Goal: Task Accomplishment & Management: Use online tool/utility

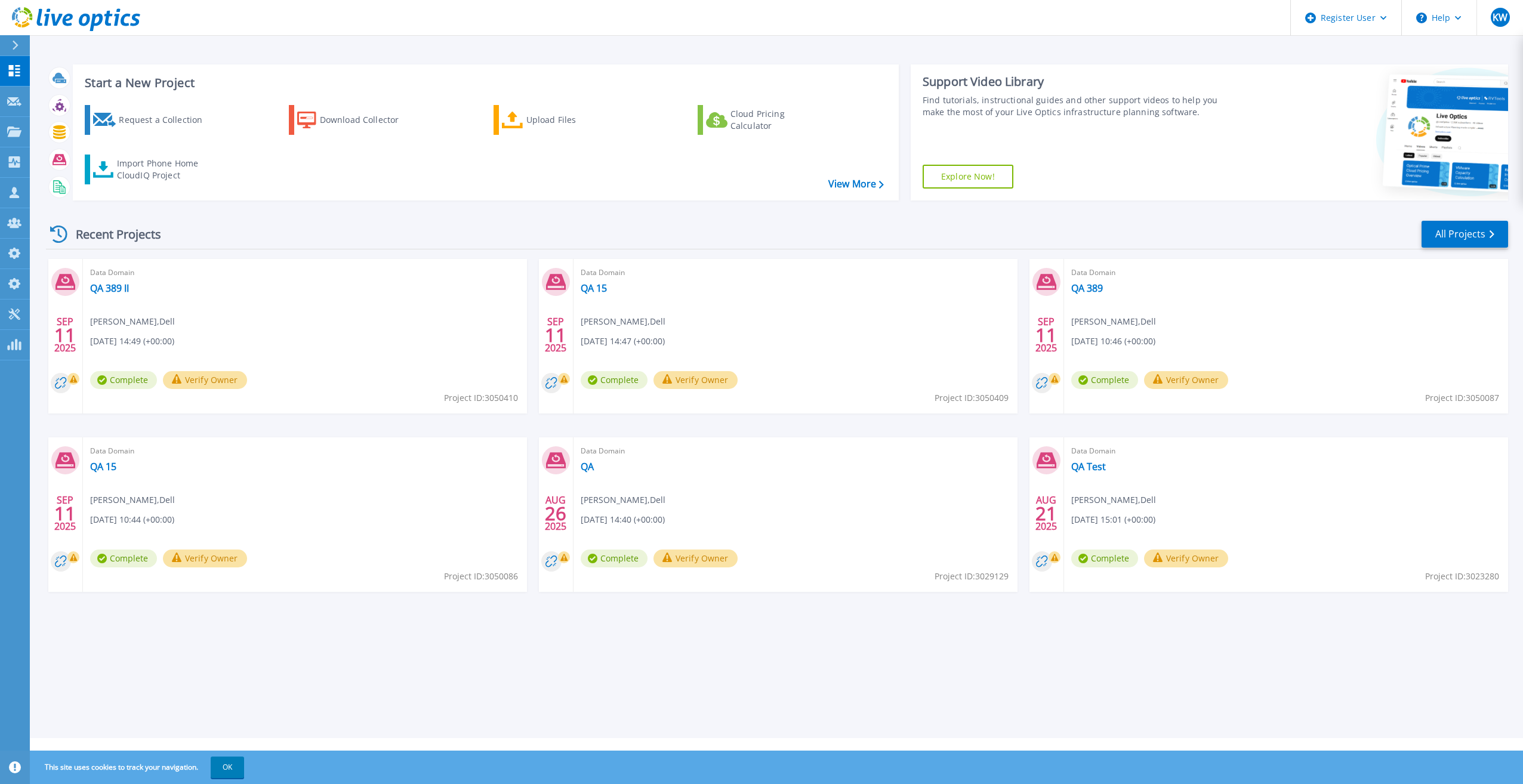
click at [1444, 219] on div "Recent Projects All Projects SEP 11 2025 Data Domain QA 389 II Kieran Whooley ,…" at bounding box center [776, 418] width 1462 height 415
click at [1446, 220] on div "Recent Projects All Projects" at bounding box center [776, 234] width 1462 height 30
click at [1450, 222] on link "All Projects" at bounding box center [1465, 234] width 86 height 27
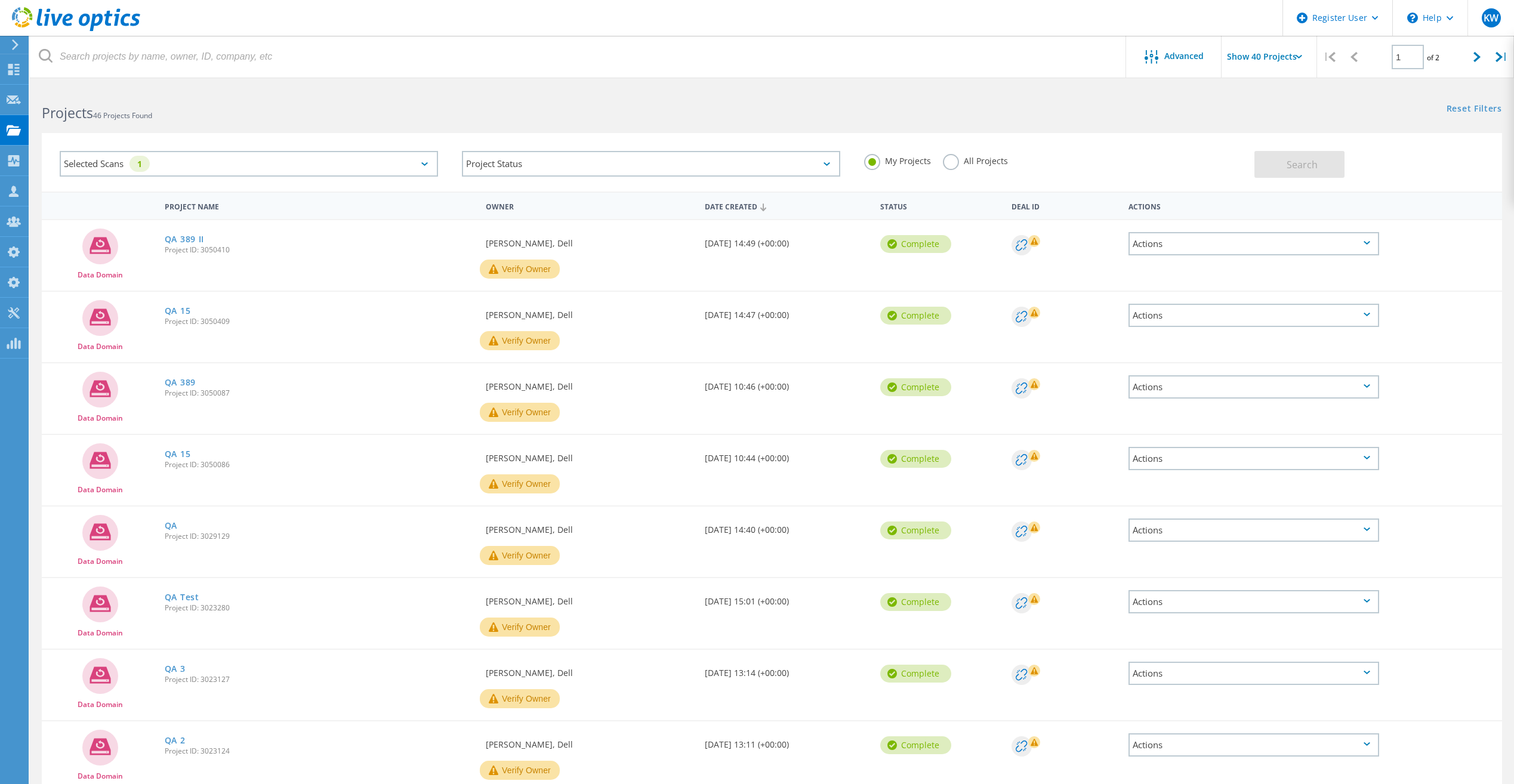
click at [970, 161] on label "All Projects" at bounding box center [975, 159] width 65 height 12
click at [0, 0] on input "All Projects" at bounding box center [0, 0] width 0 height 0
click at [1292, 158] on span "Search" at bounding box center [1302, 165] width 31 height 13
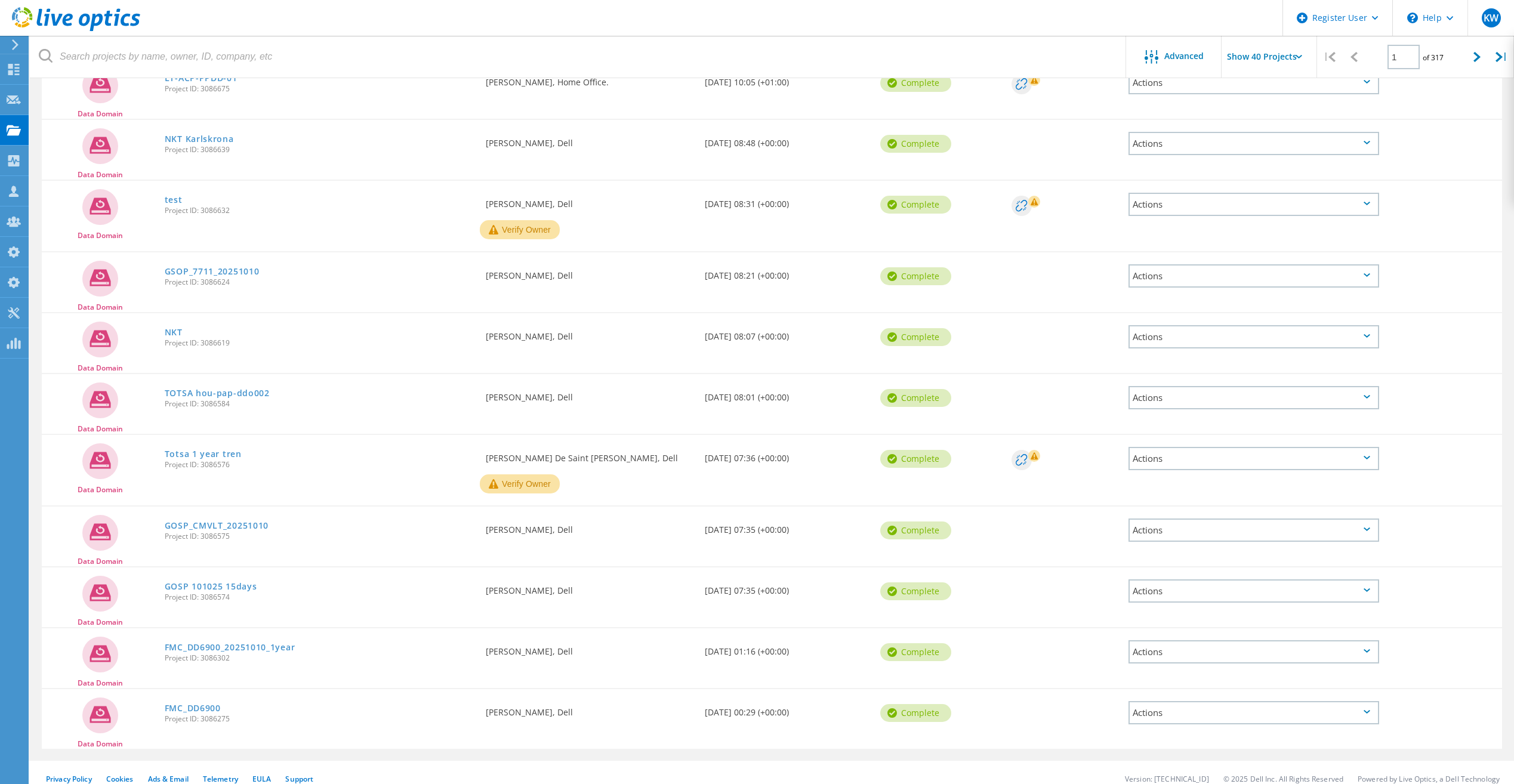
scroll to position [2070, 0]
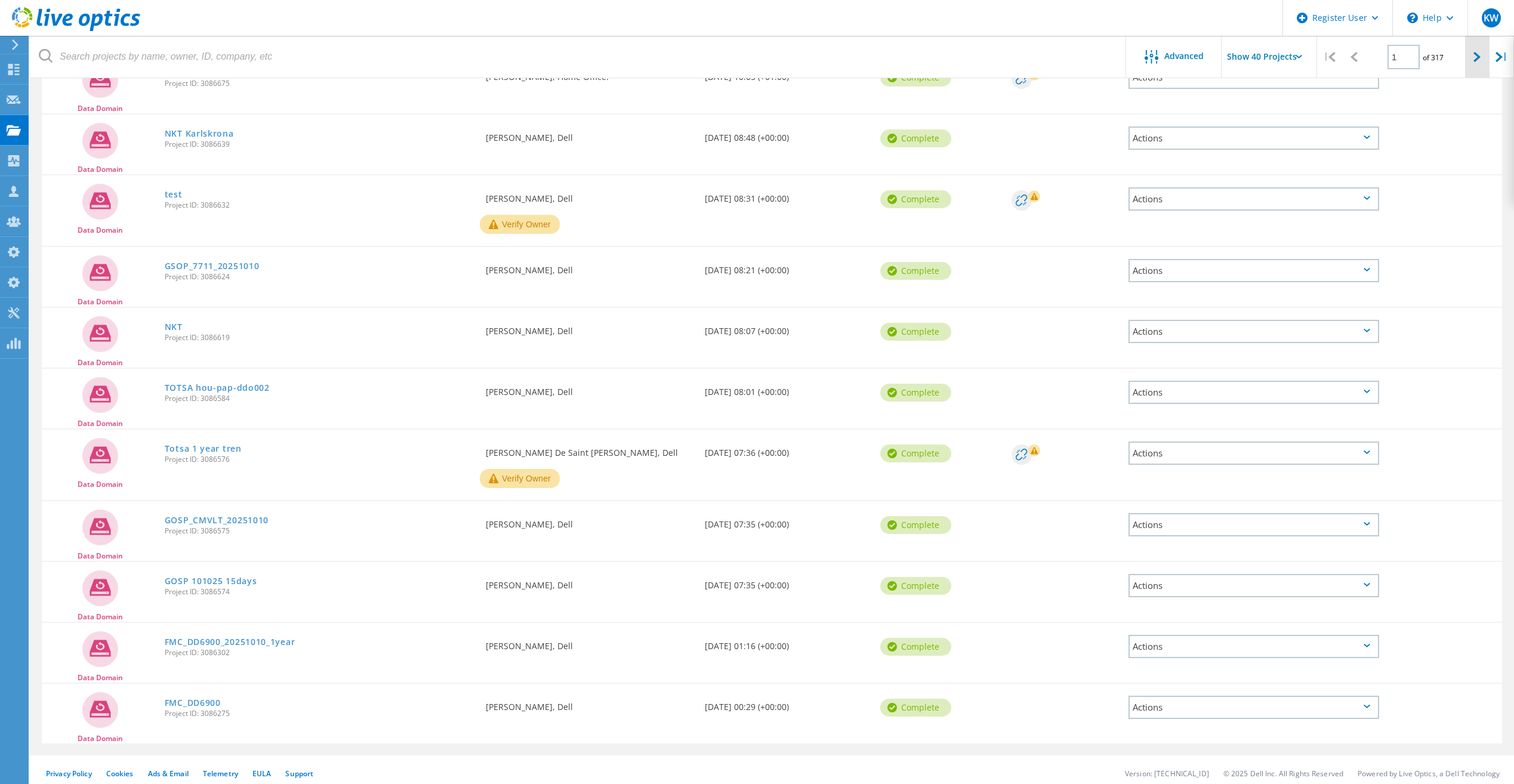
click at [1465, 65] on div at bounding box center [1477, 57] width 24 height 43
type input "2"
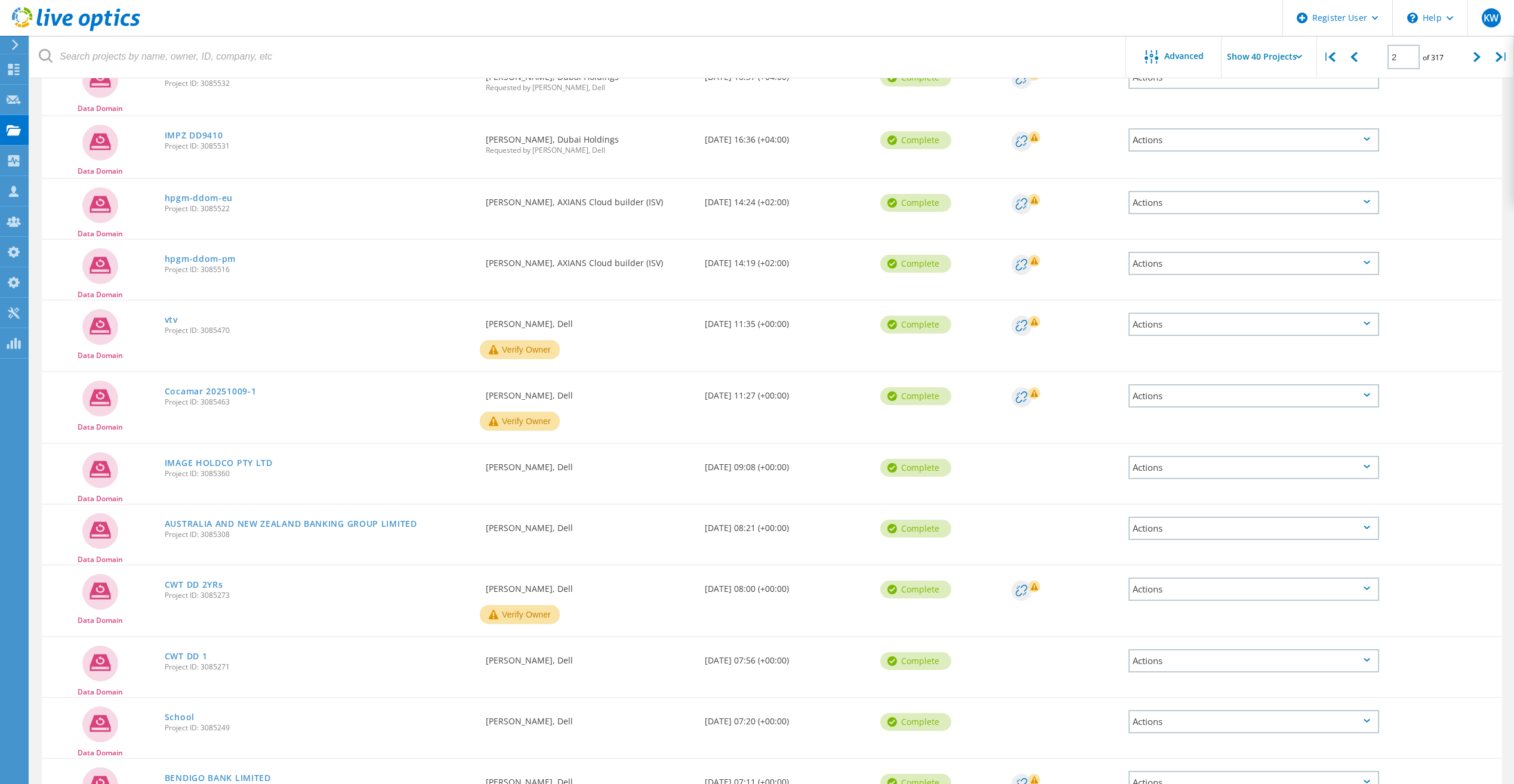
scroll to position [2123, 0]
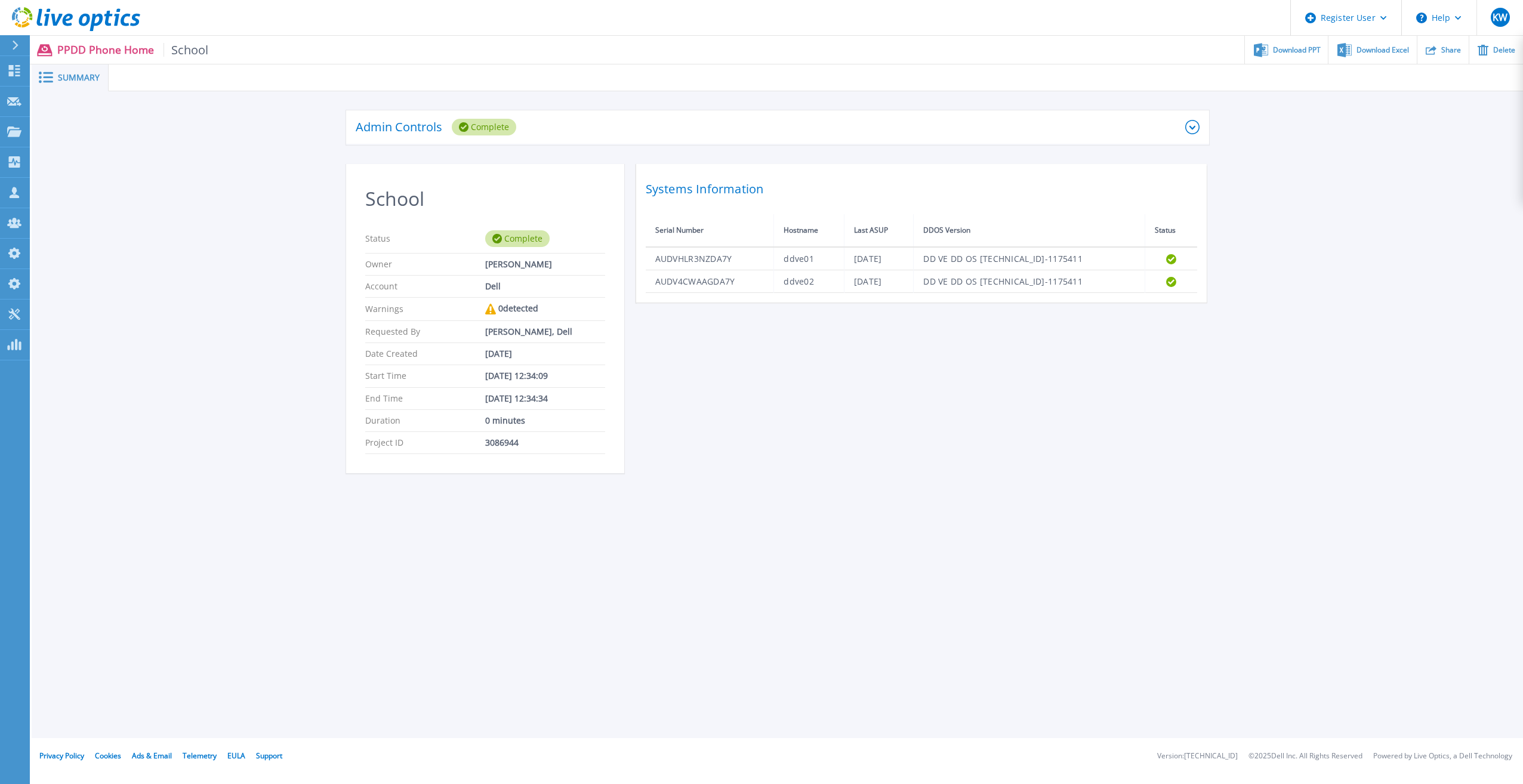
click at [127, 21] on icon at bounding box center [76, 19] width 128 height 24
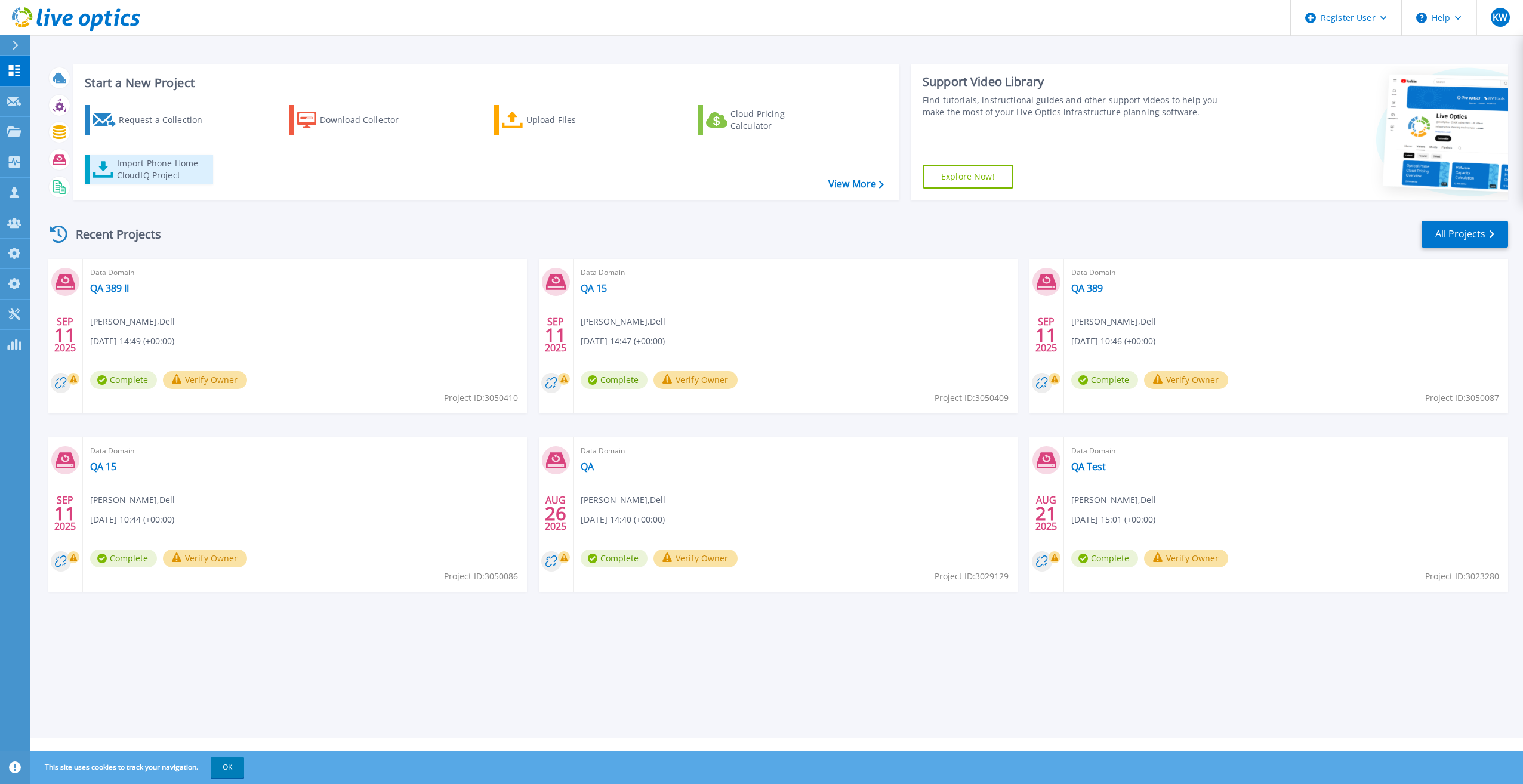
click at [173, 179] on div "Import Phone Home CloudIQ Project" at bounding box center [163, 169] width 93 height 24
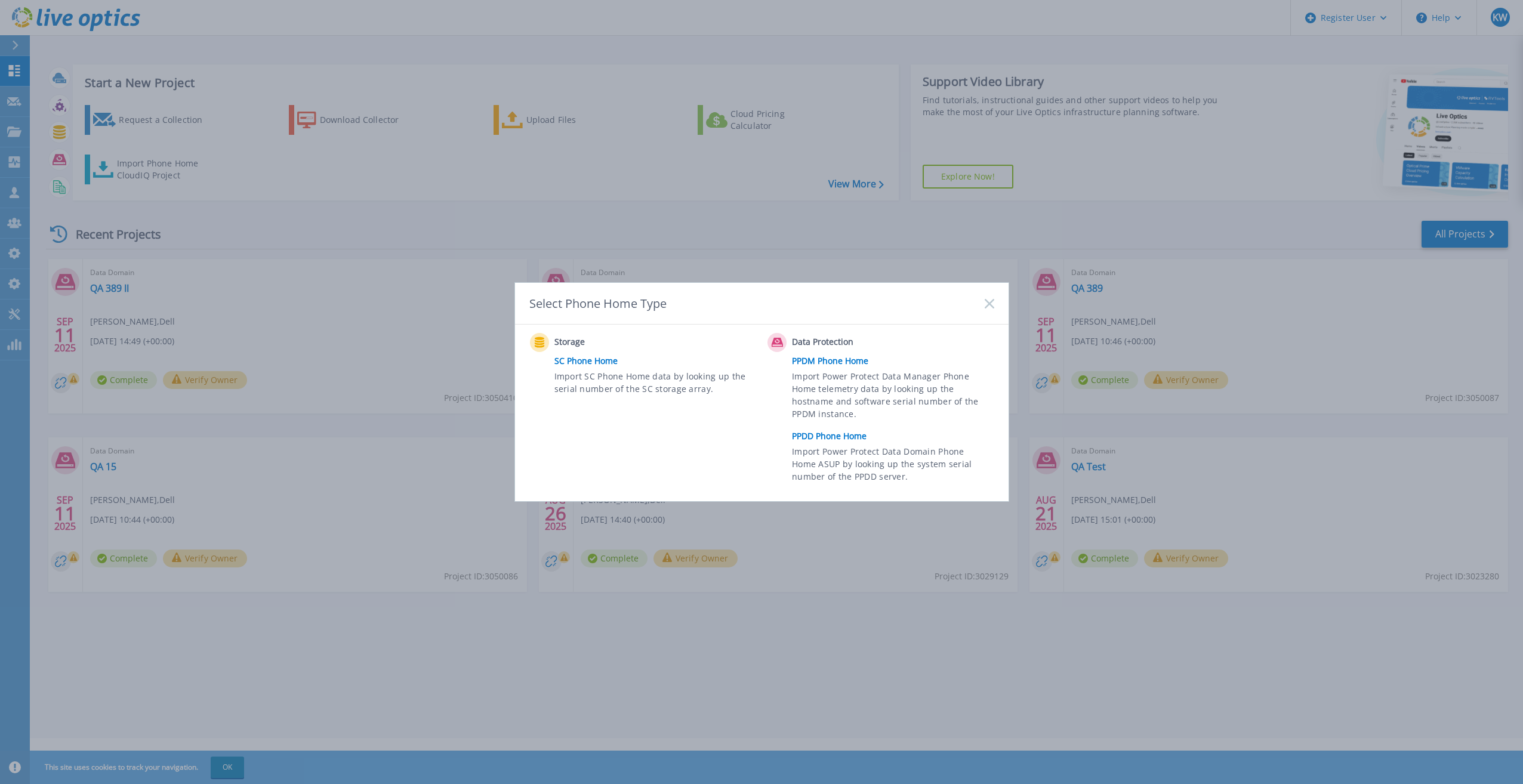
click at [846, 435] on link "PPDD Phone Home" at bounding box center [896, 436] width 208 height 18
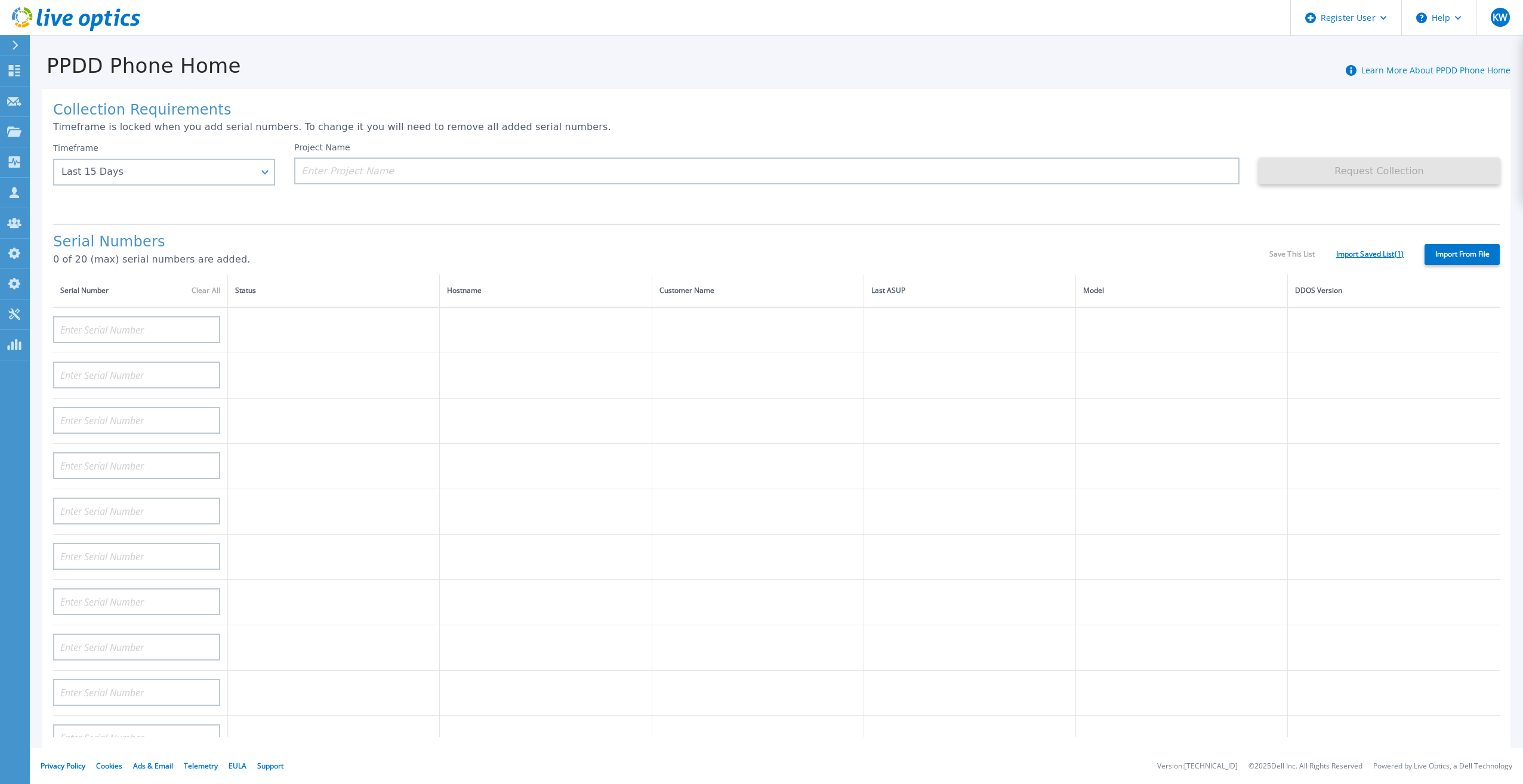
click at [1380, 250] on link "Import Saved List ( 1 )" at bounding box center [1370, 254] width 68 height 9
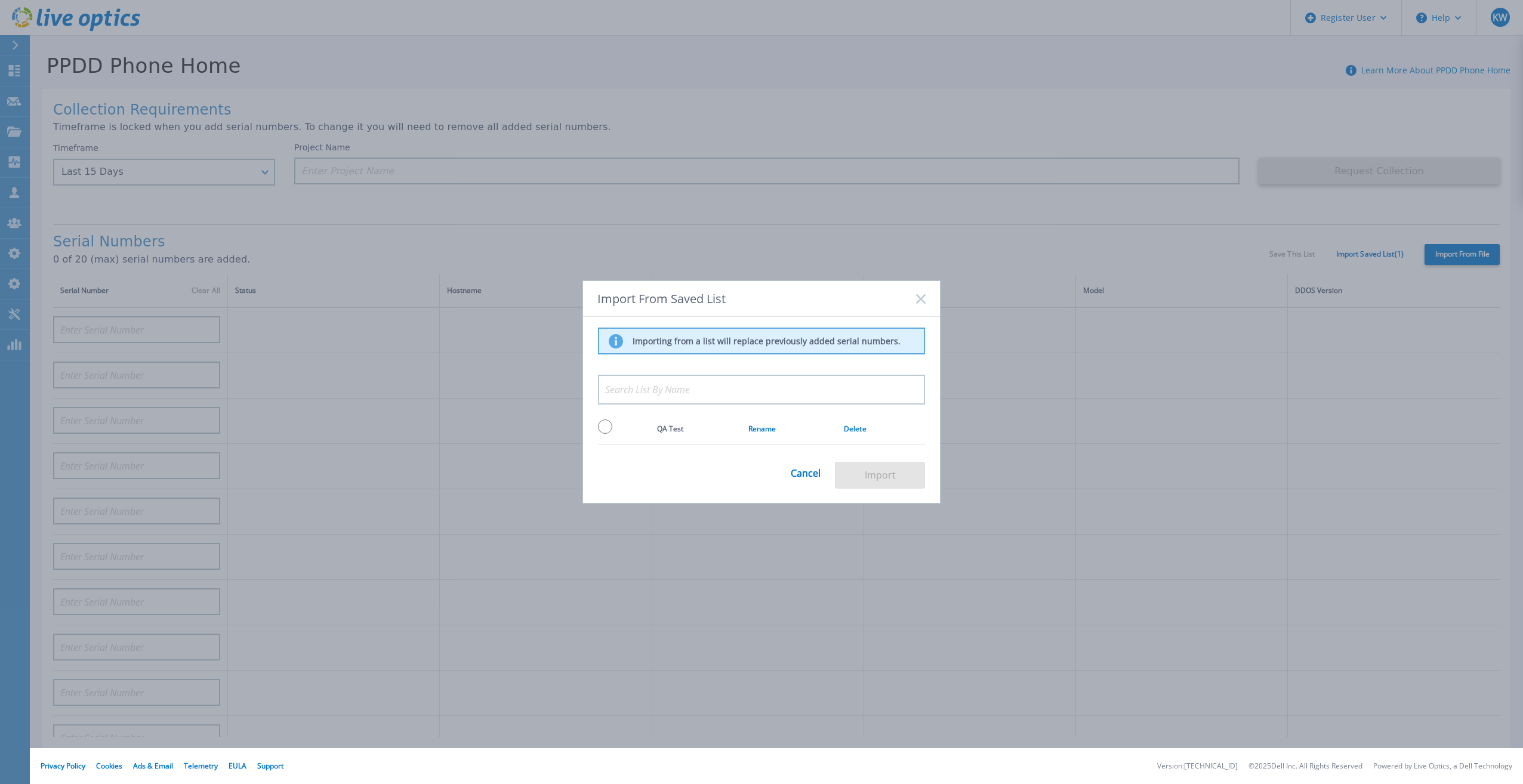
click at [599, 423] on input "radio" at bounding box center [605, 427] width 15 height 15
radio input "true"
click at [839, 465] on button "Import" at bounding box center [880, 475] width 90 height 27
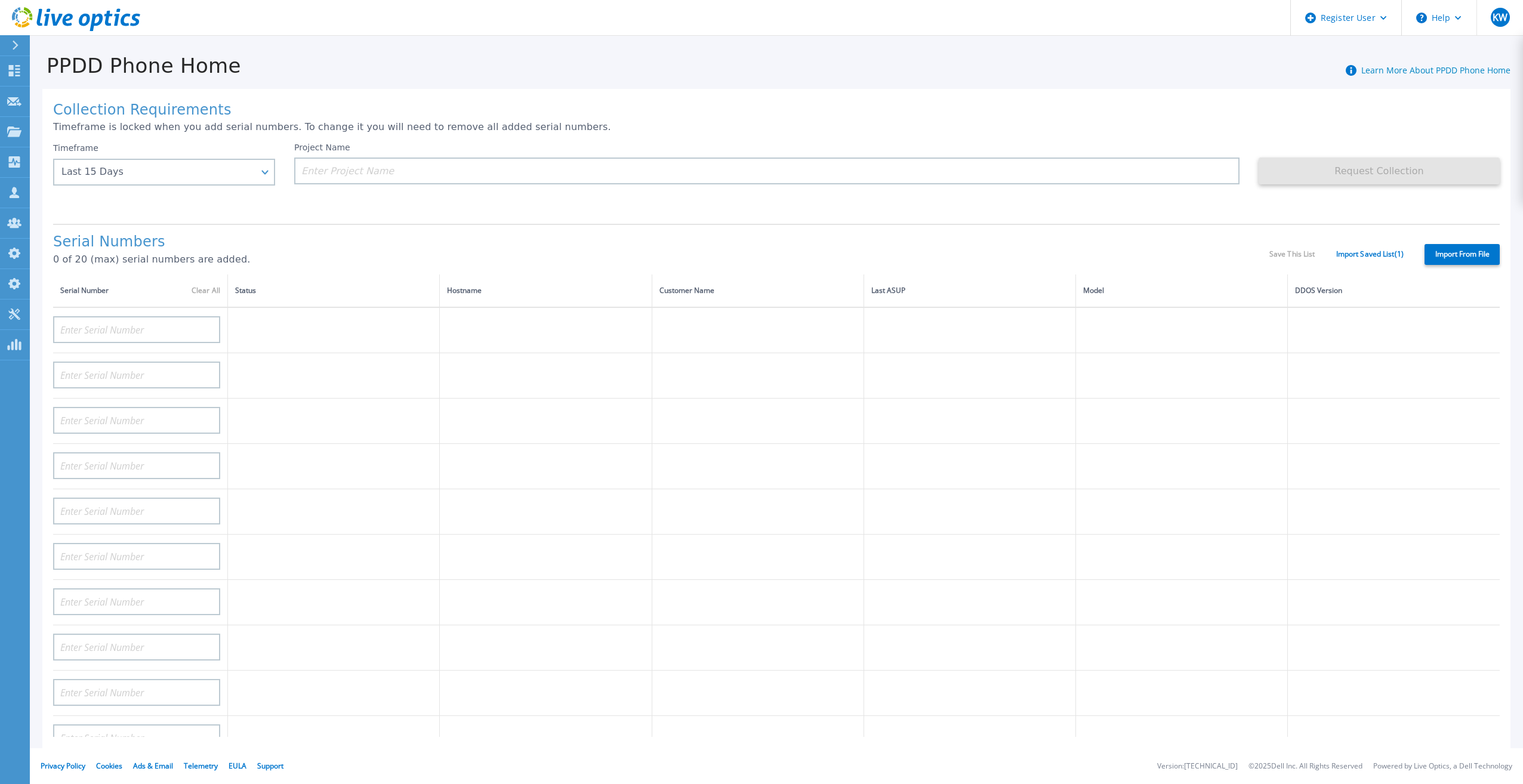
type input "APM00211700095"
type input "APX00232503747"
type input "APM00214914093"
type input "APM00171836329"
type input "APM00212026971"
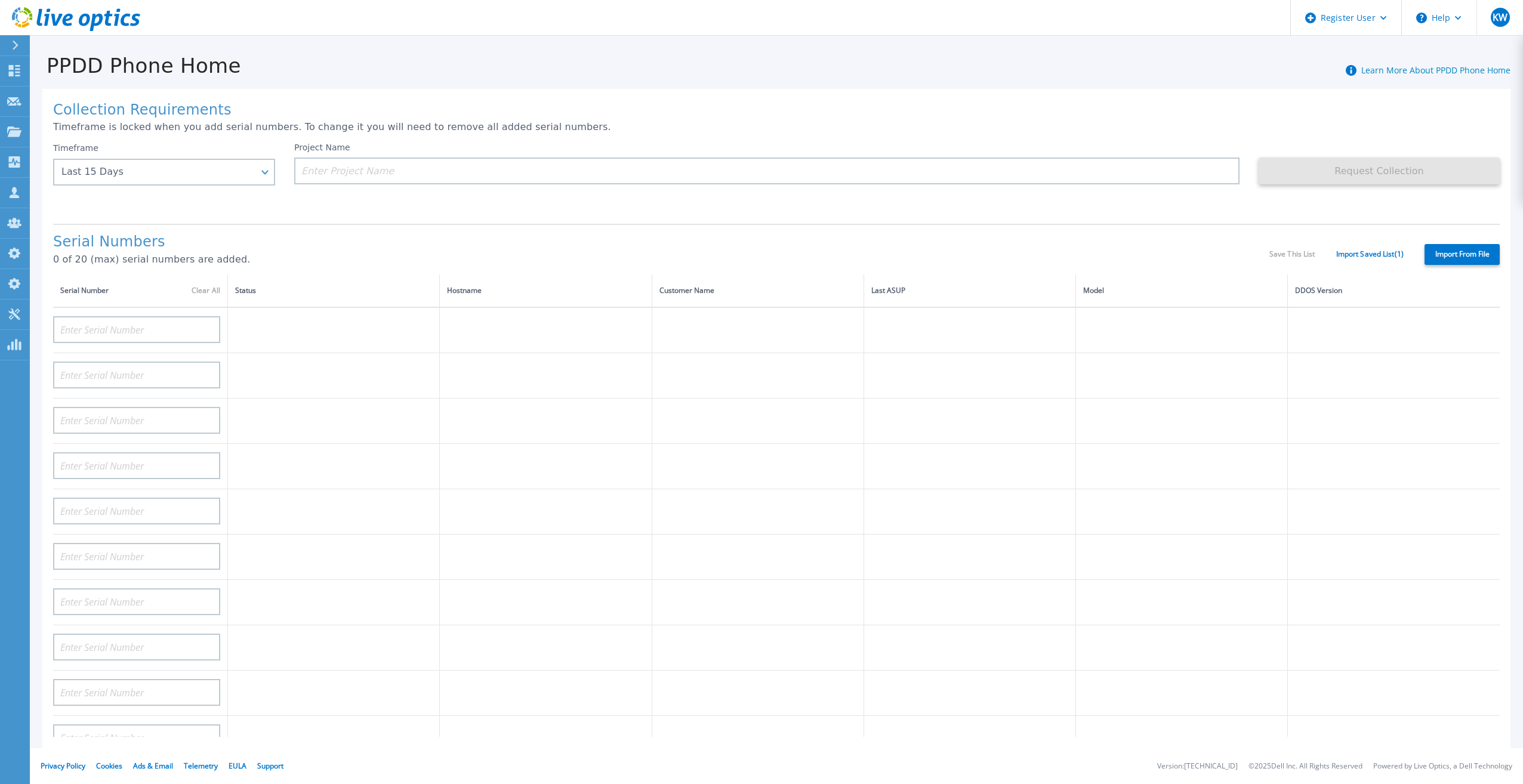
type input "APM00214914094"
type input "APX00234502218"
type input "APM00212018359"
type input "APX00232503745"
type input "APX00232503743"
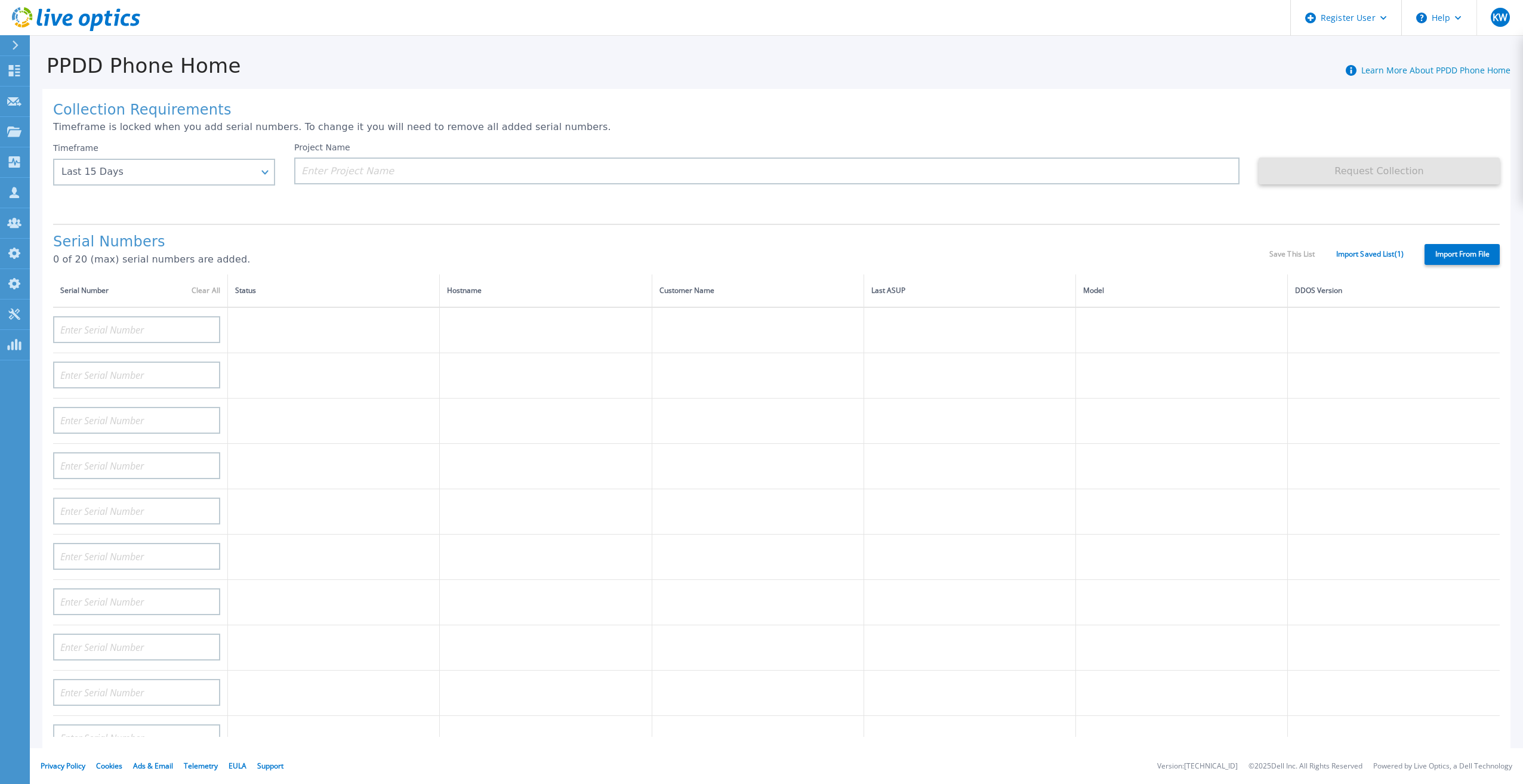
type input "APM00193603655"
type input "APM00212517749"
type input "APX00232503742"
type input "APM00212702822"
type input "APM00212610953"
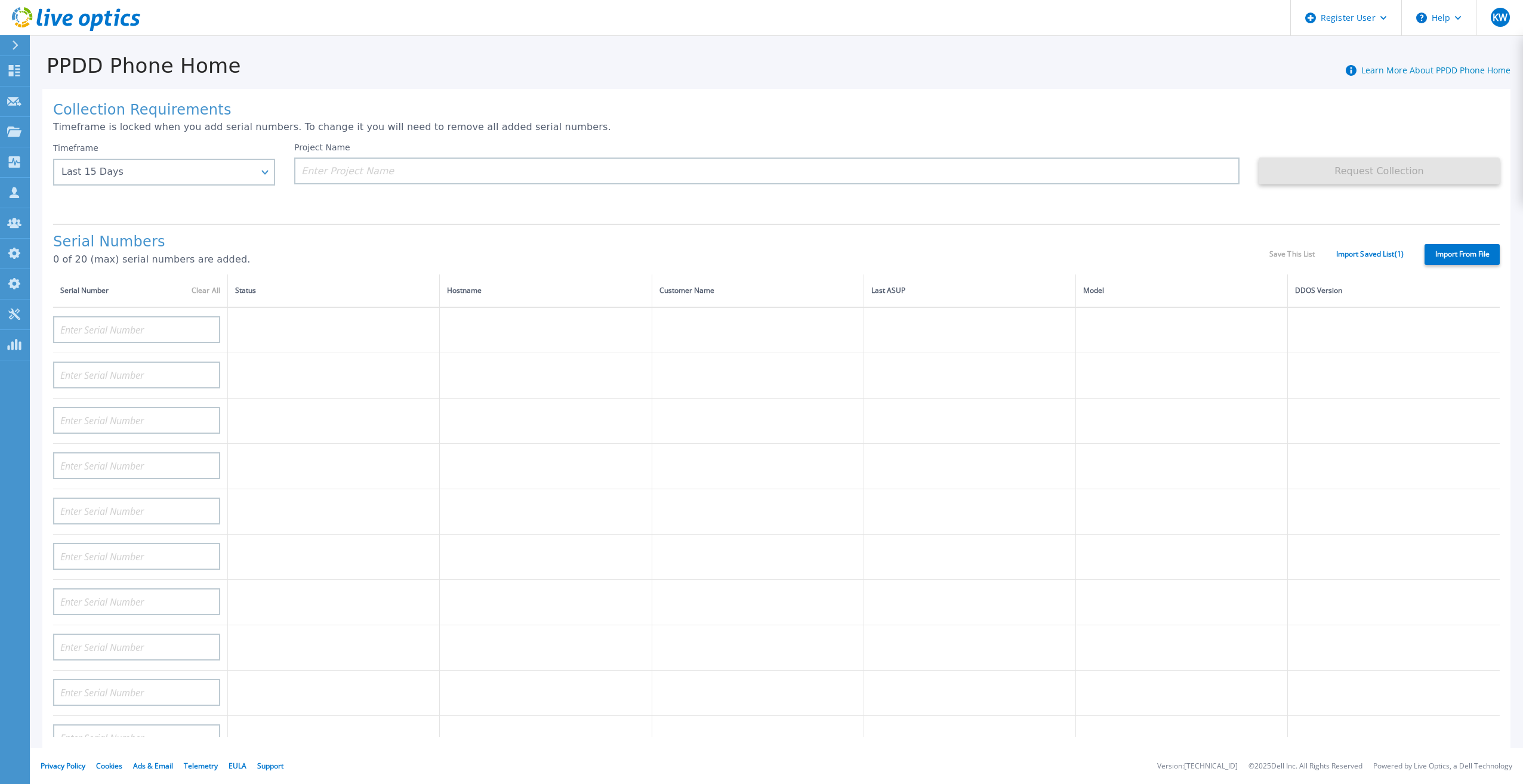
type input "APM00202614668"
type input "APM00212613652"
type input "APX00222101185"
type input "AUDVUX6XJHDJFE"
type input "APM00133543104"
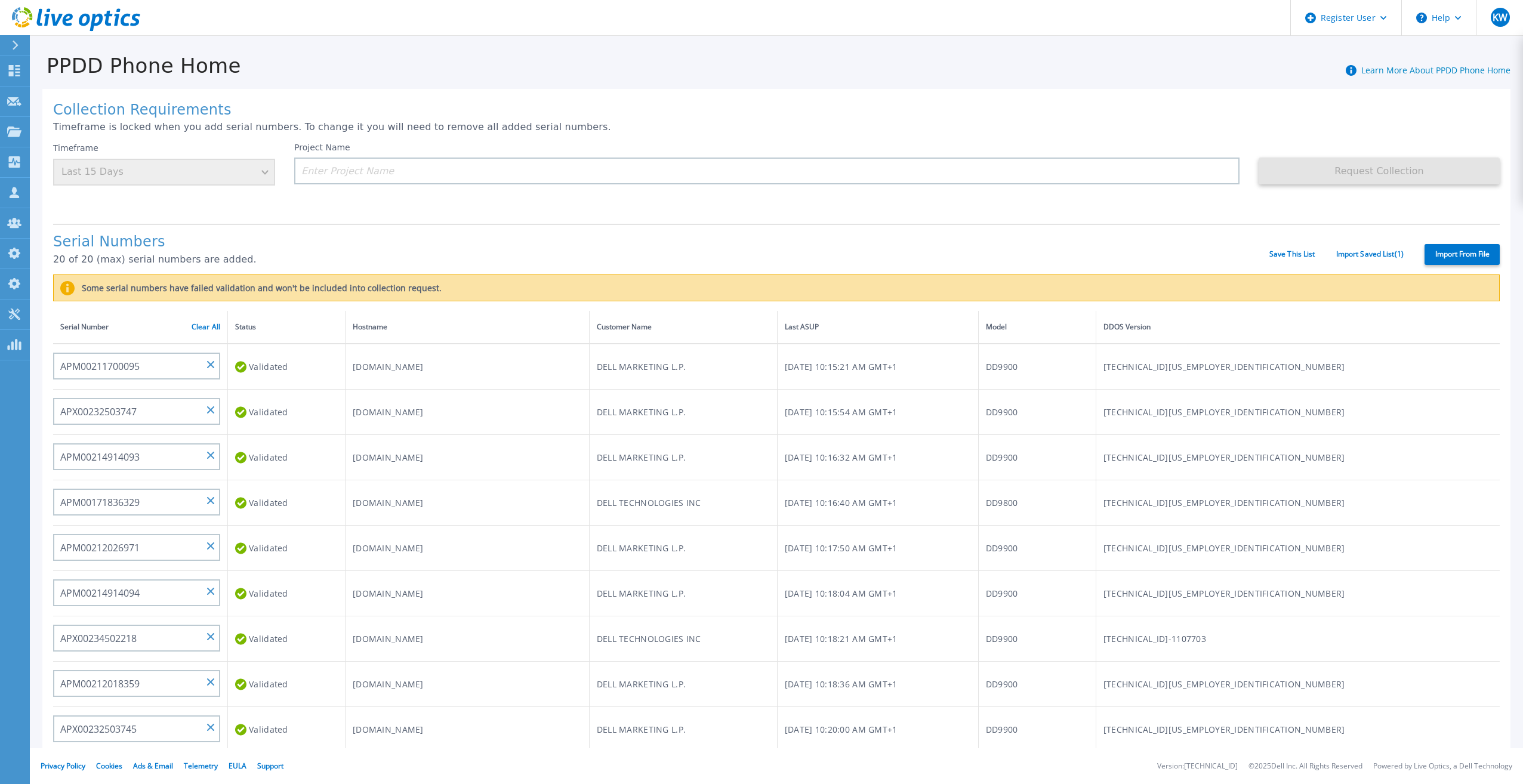
click at [98, 30] on icon at bounding box center [76, 19] width 128 height 24
